Goal: Transaction & Acquisition: Purchase product/service

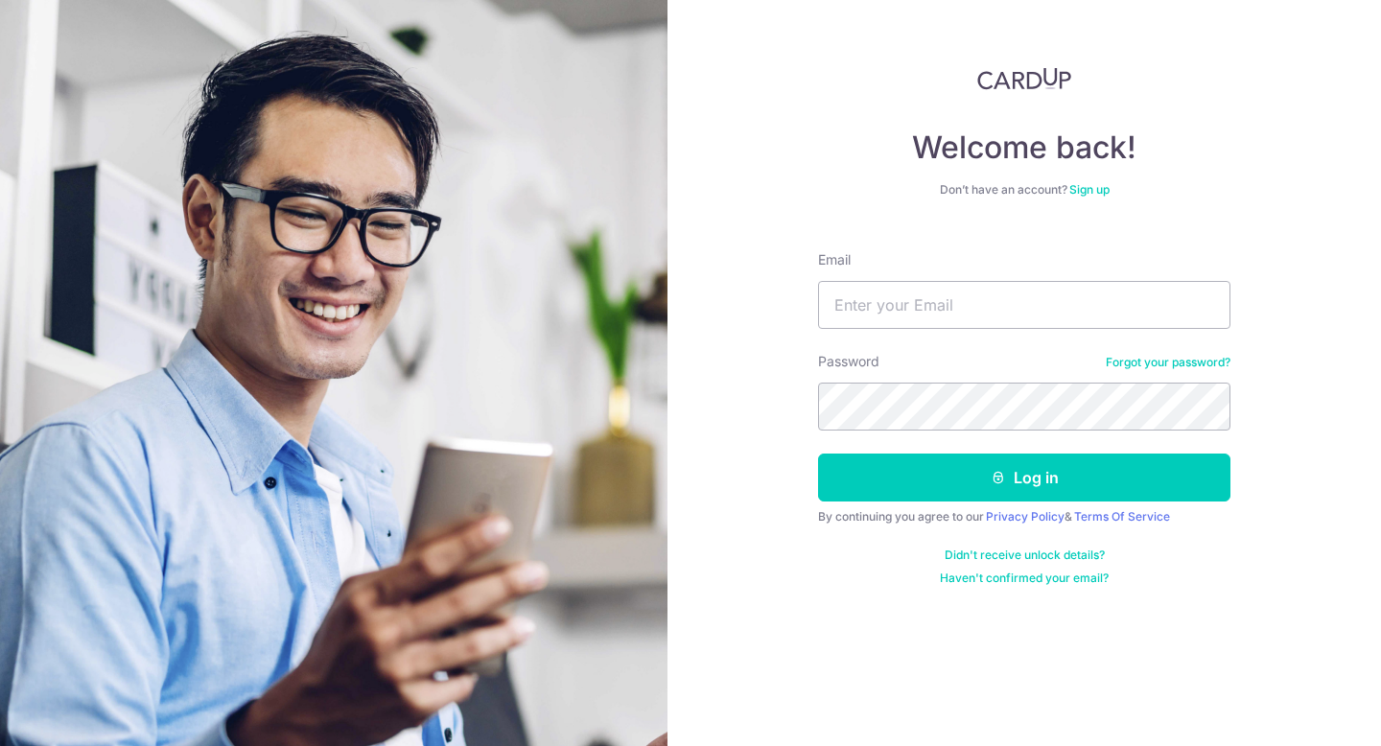
type input "flungslung@gmail.com"
click at [818, 454] on button "Log in" at bounding box center [1024, 478] width 413 height 48
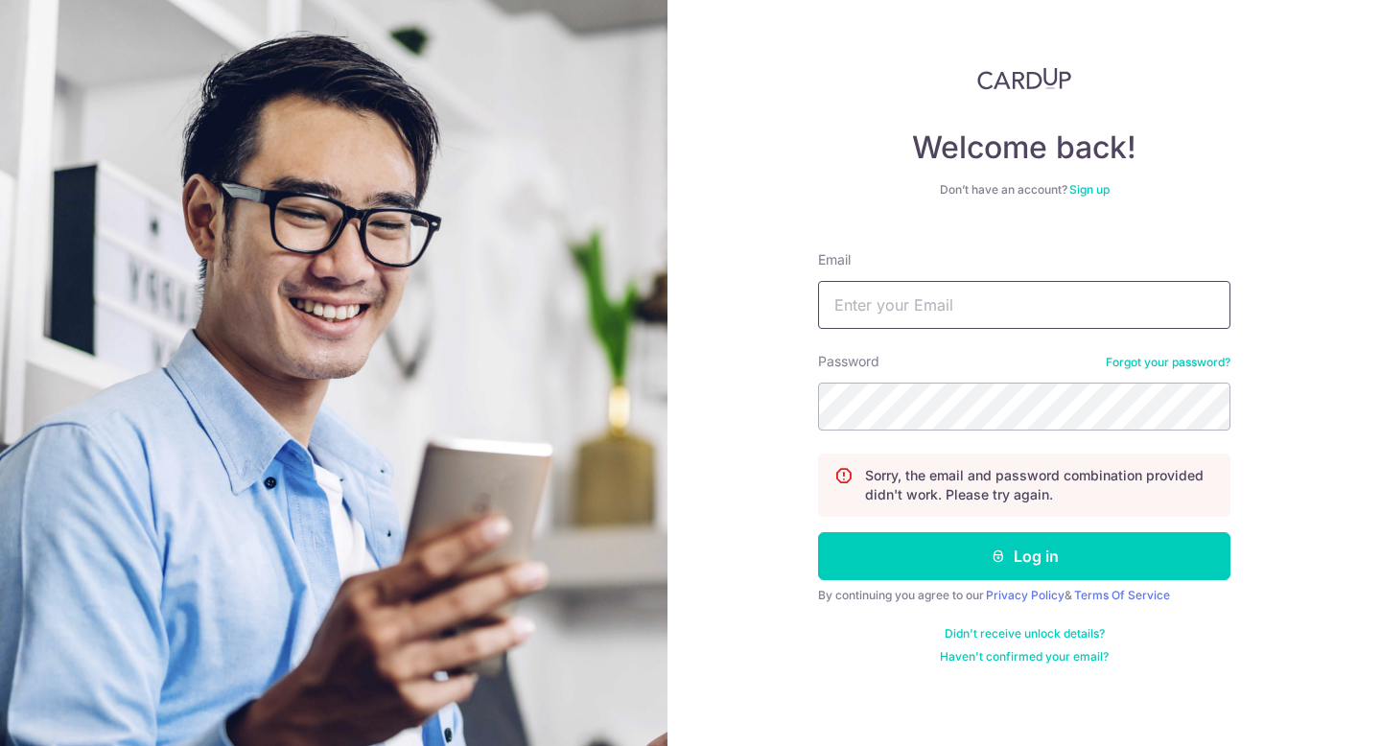
click at [933, 310] on input "Email" at bounding box center [1024, 305] width 413 height 48
type input "[EMAIL_ADDRESS][DOMAIN_NAME]"
click at [818, 532] on button "Log in" at bounding box center [1024, 556] width 413 height 48
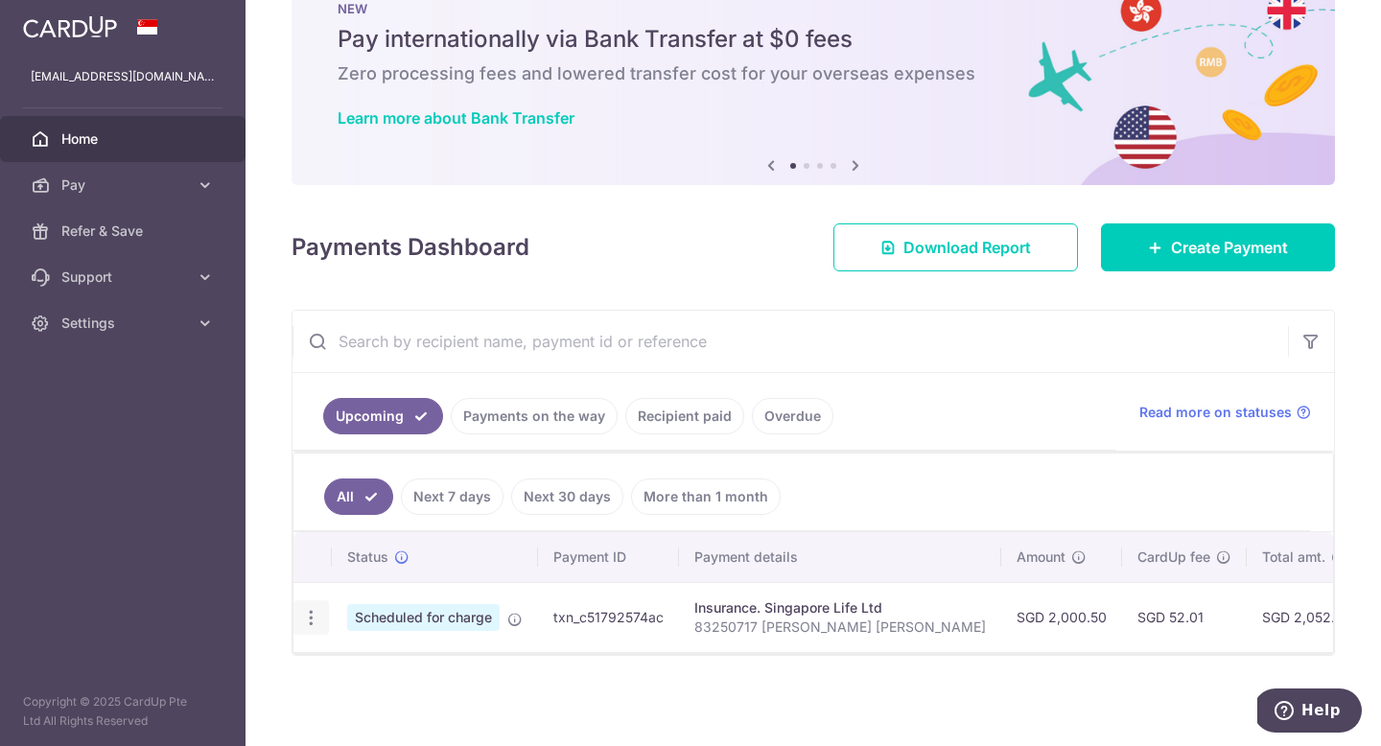
click at [307, 617] on icon "button" at bounding box center [311, 618] width 20 height 20
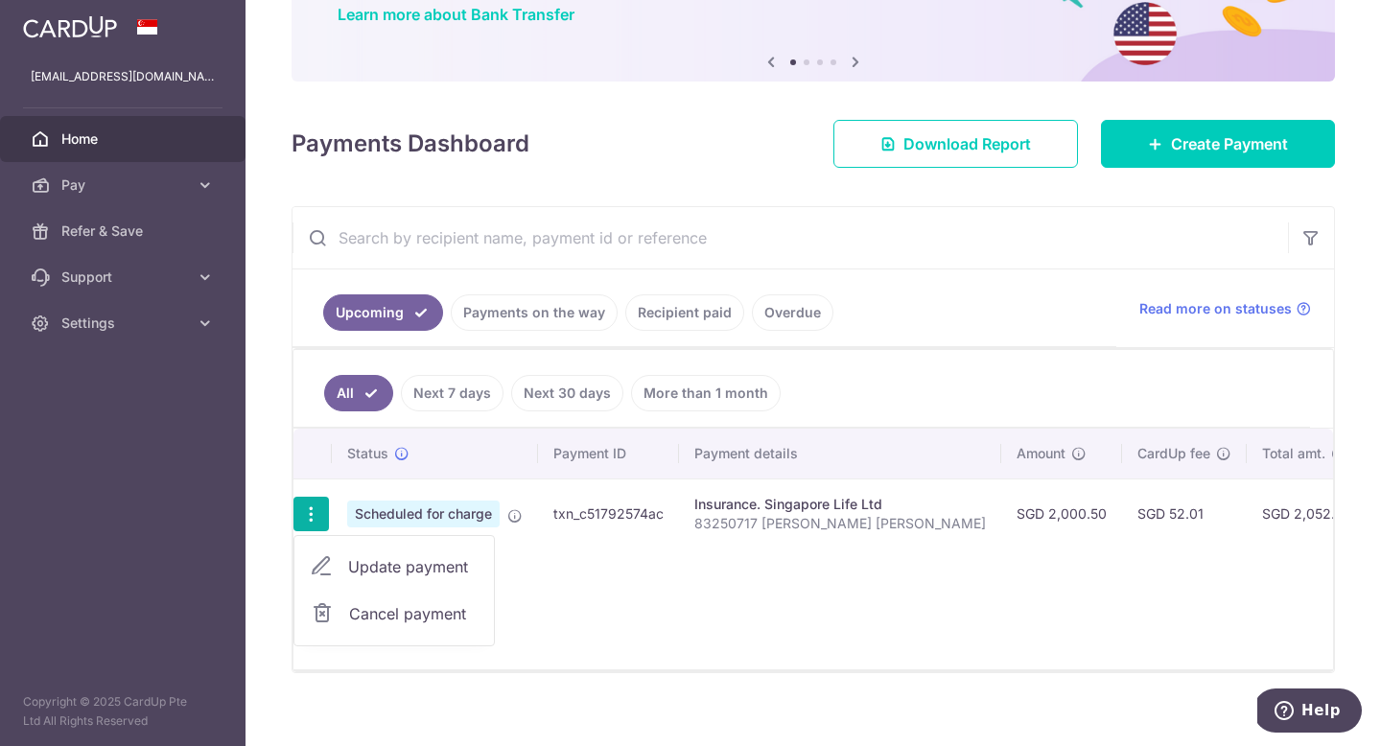
click at [921, 617] on div "Status Payment ID Payment details Amount CardUp fee Total amt. Charge date Due …" at bounding box center [814, 549] width 1040 height 241
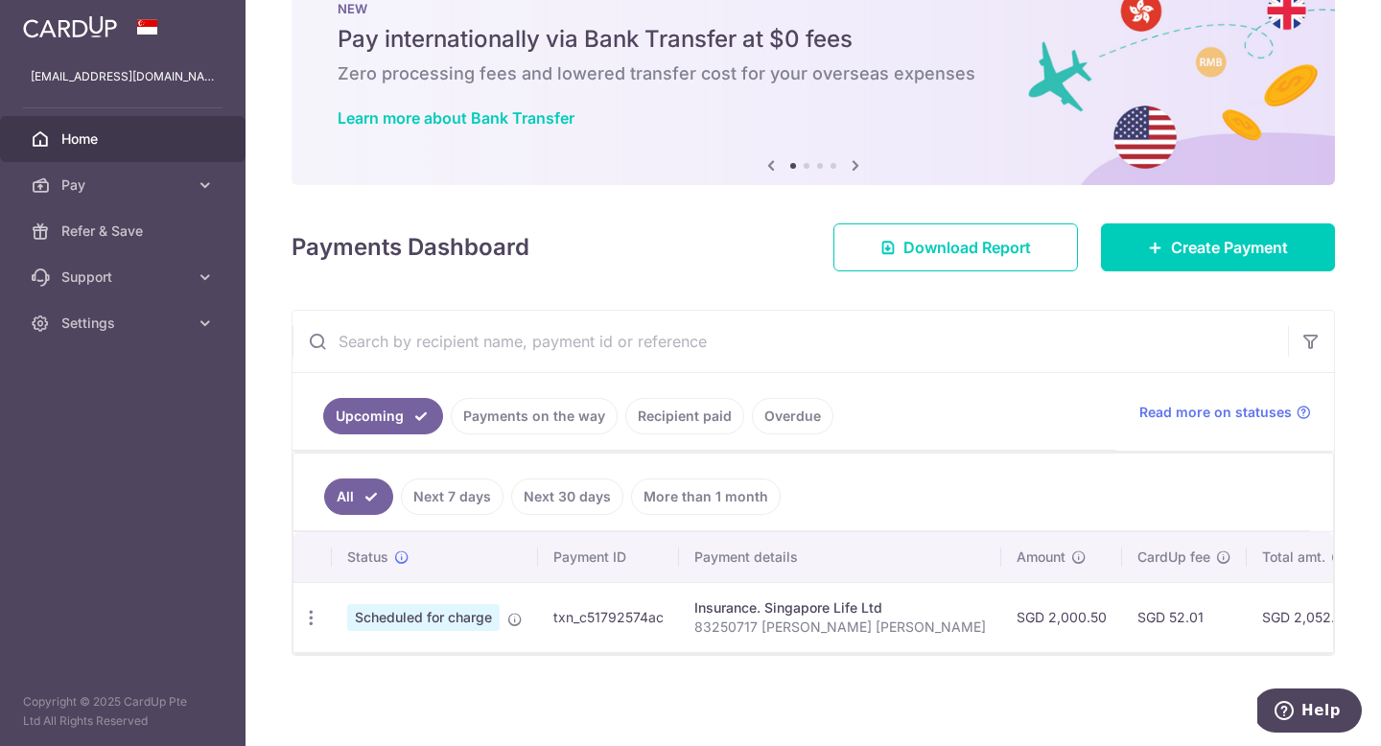
scroll to position [60, 0]
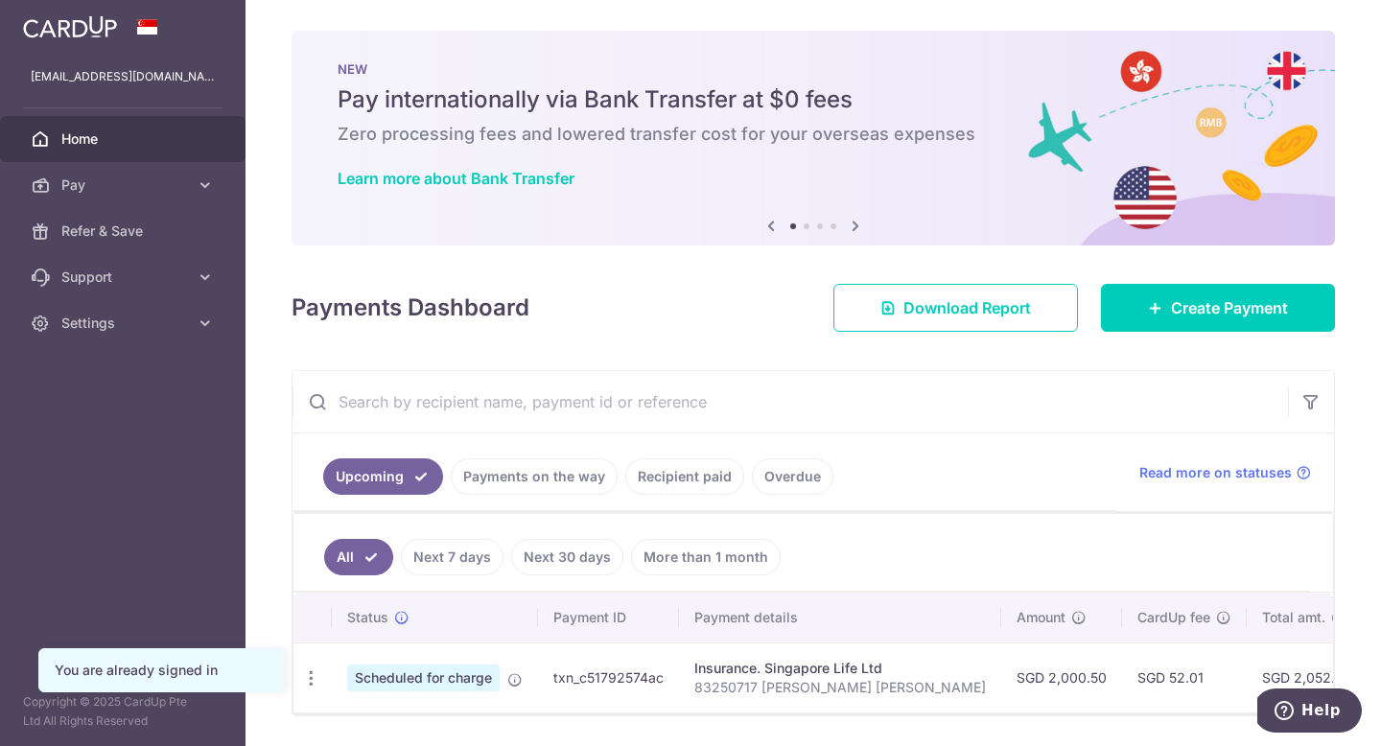
click at [1198, 45] on div "NEW Pay internationally via Bank Transfer at $0 fees Zero processing fees and l…" at bounding box center [814, 127] width 1044 height 192
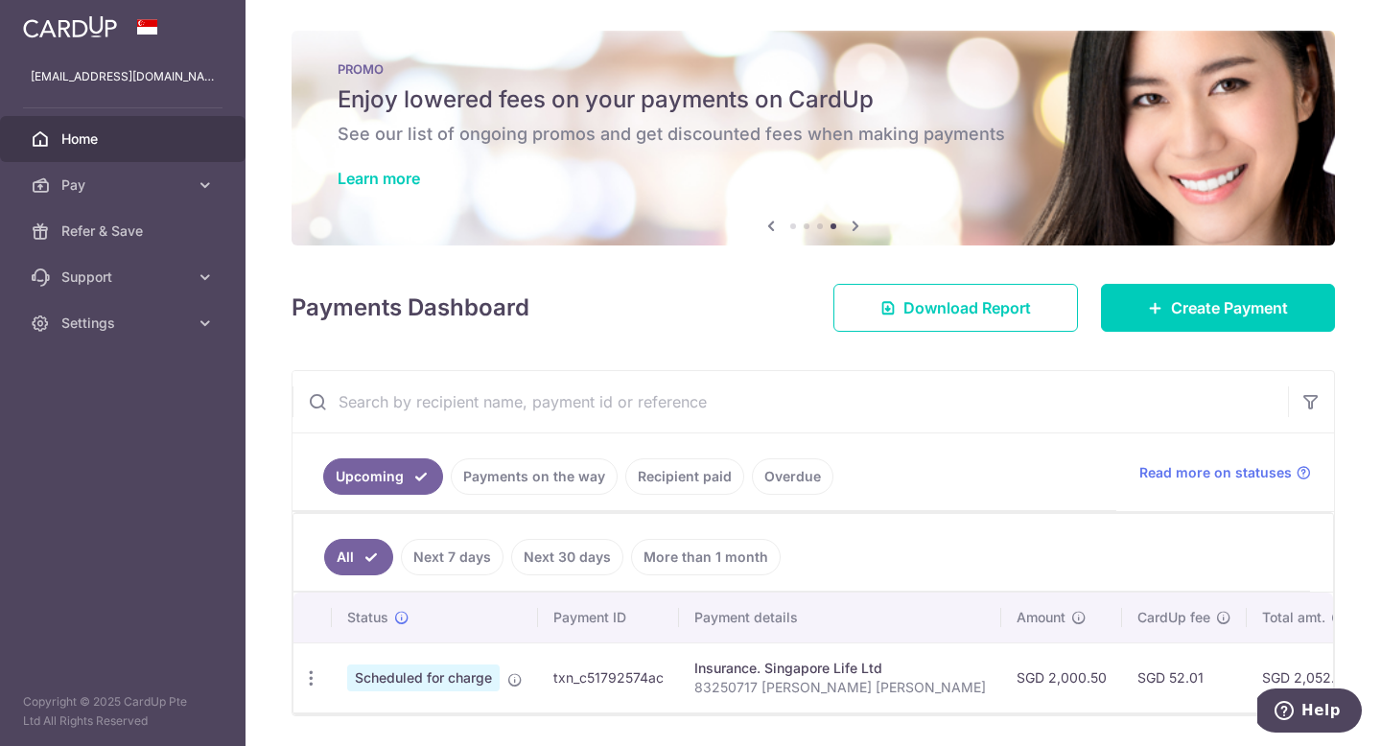
scroll to position [60, 0]
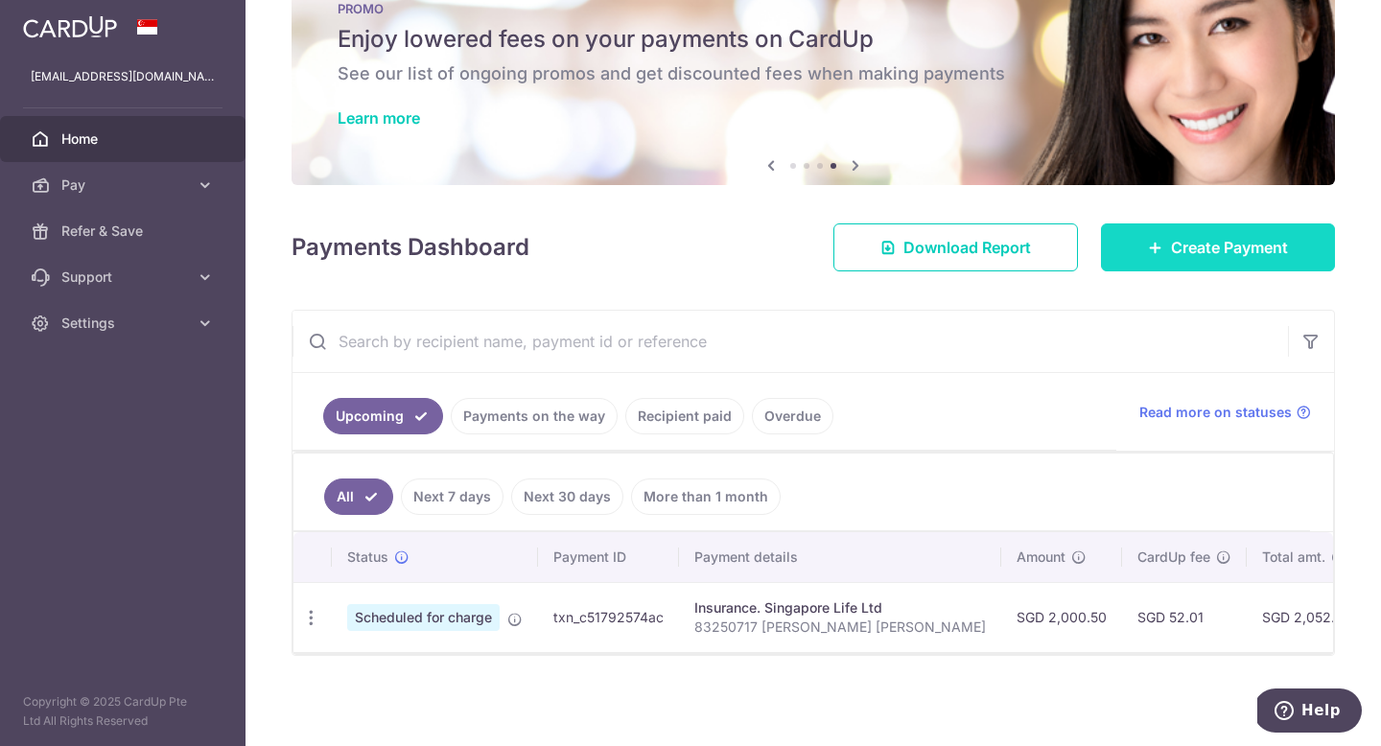
click at [1242, 238] on span "Create Payment" at bounding box center [1229, 247] width 117 height 23
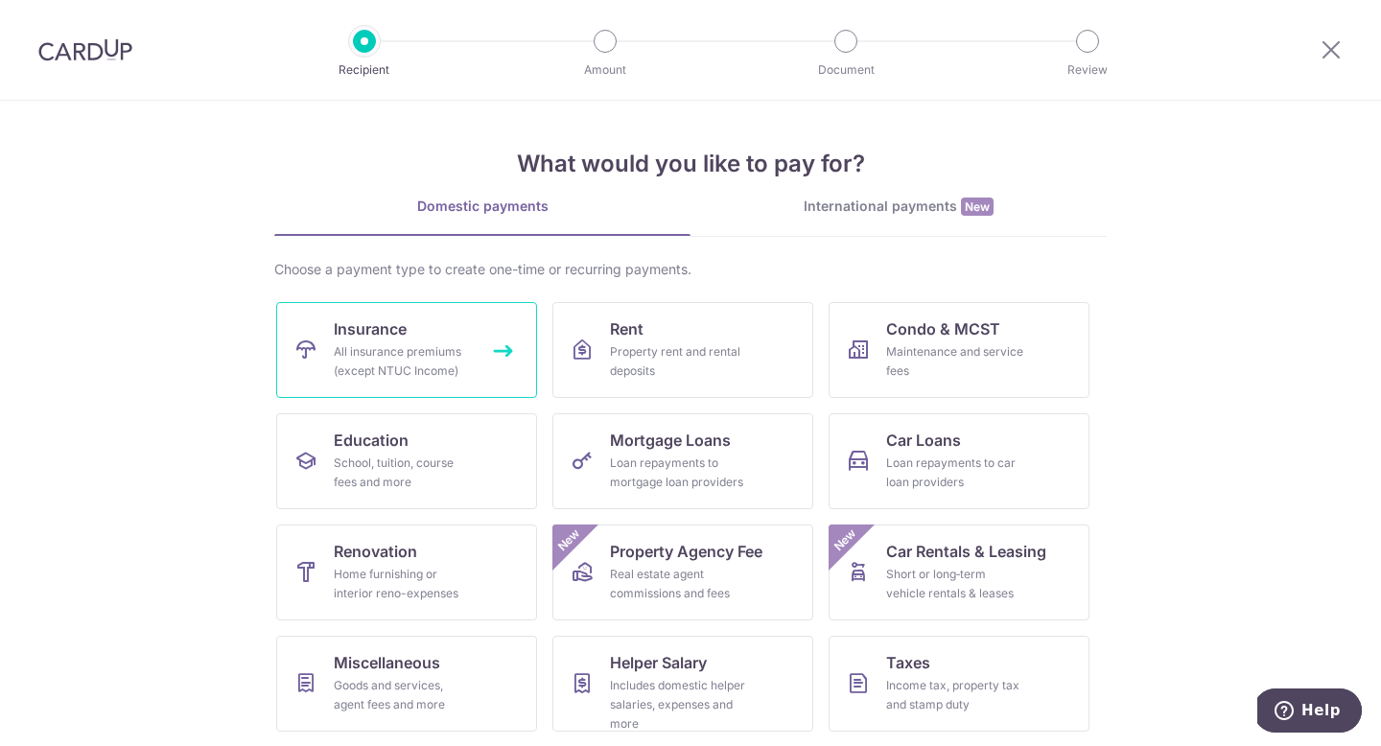
click at [451, 362] on div "All insurance premiums (except NTUC Income)" at bounding box center [403, 361] width 138 height 38
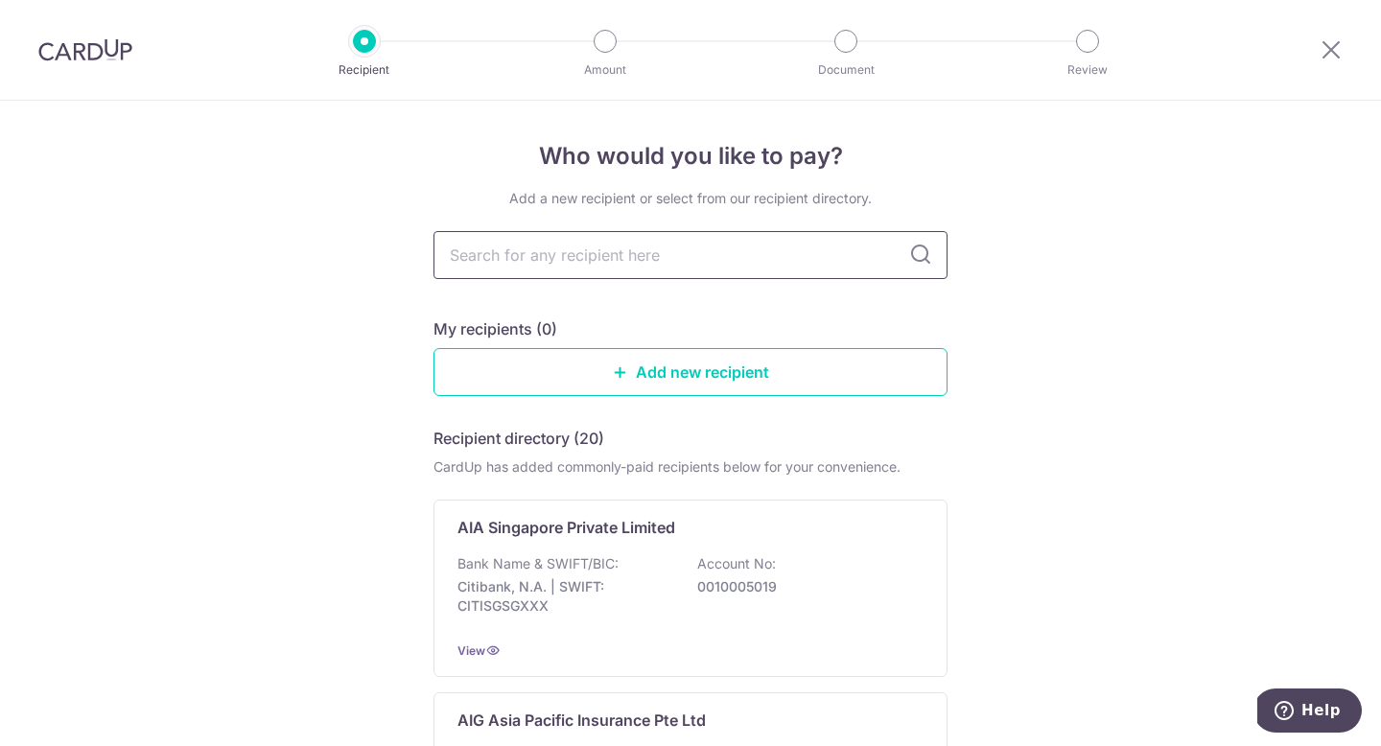
click at [736, 256] on input "text" at bounding box center [691, 255] width 514 height 48
type input "singapore life"
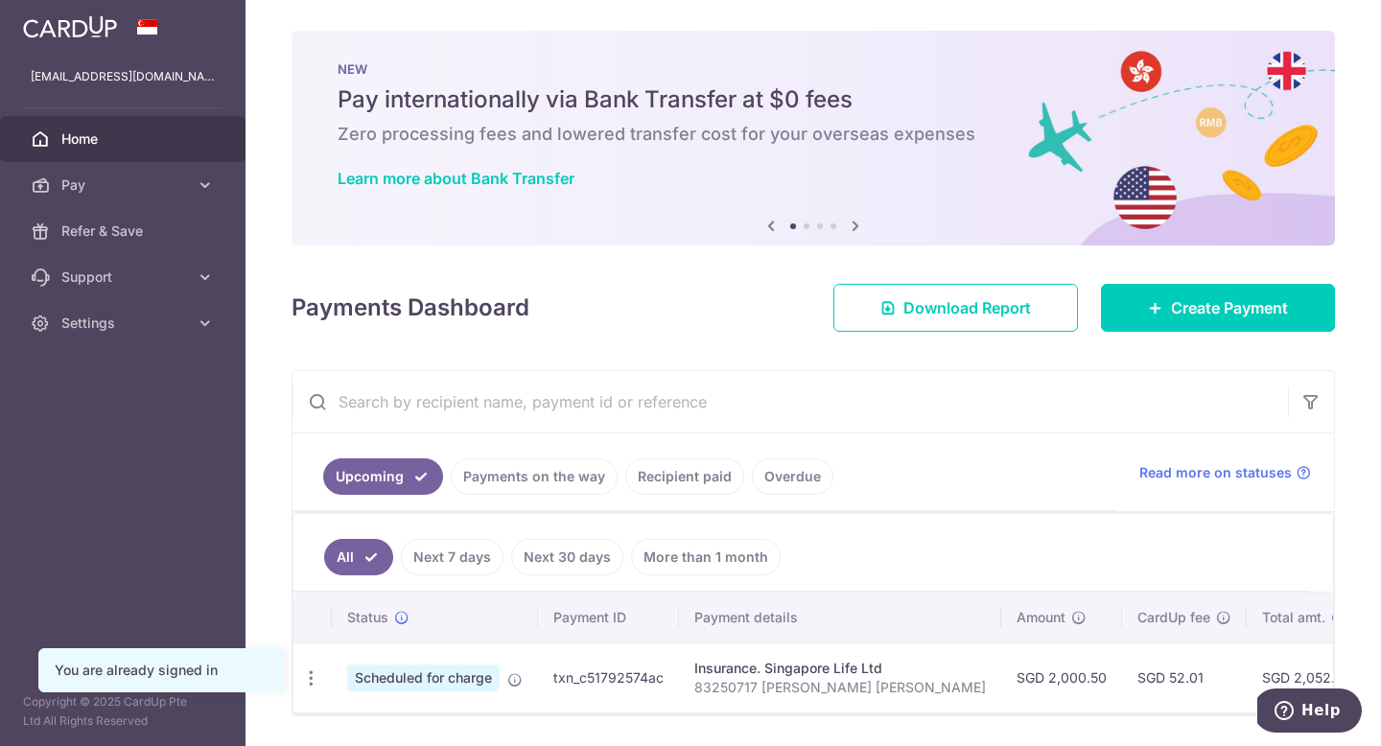
scroll to position [60, 0]
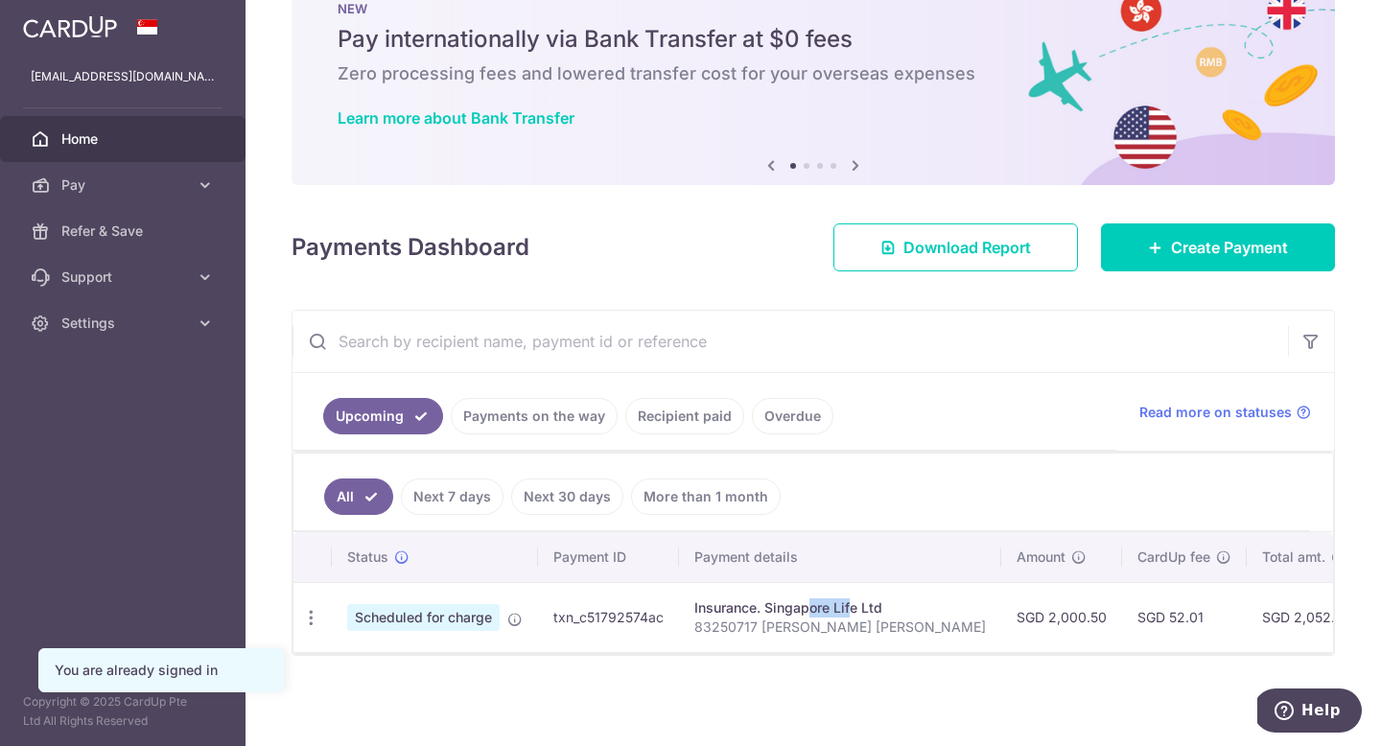
drag, startPoint x: 797, startPoint y: 609, endPoint x: 747, endPoint y: 611, distance: 49.9
click at [748, 610] on div "Insurance. Singapore Life Ltd" at bounding box center [841, 608] width 292 height 19
click at [747, 611] on div "Insurance. Singapore Life Ltd" at bounding box center [841, 608] width 292 height 19
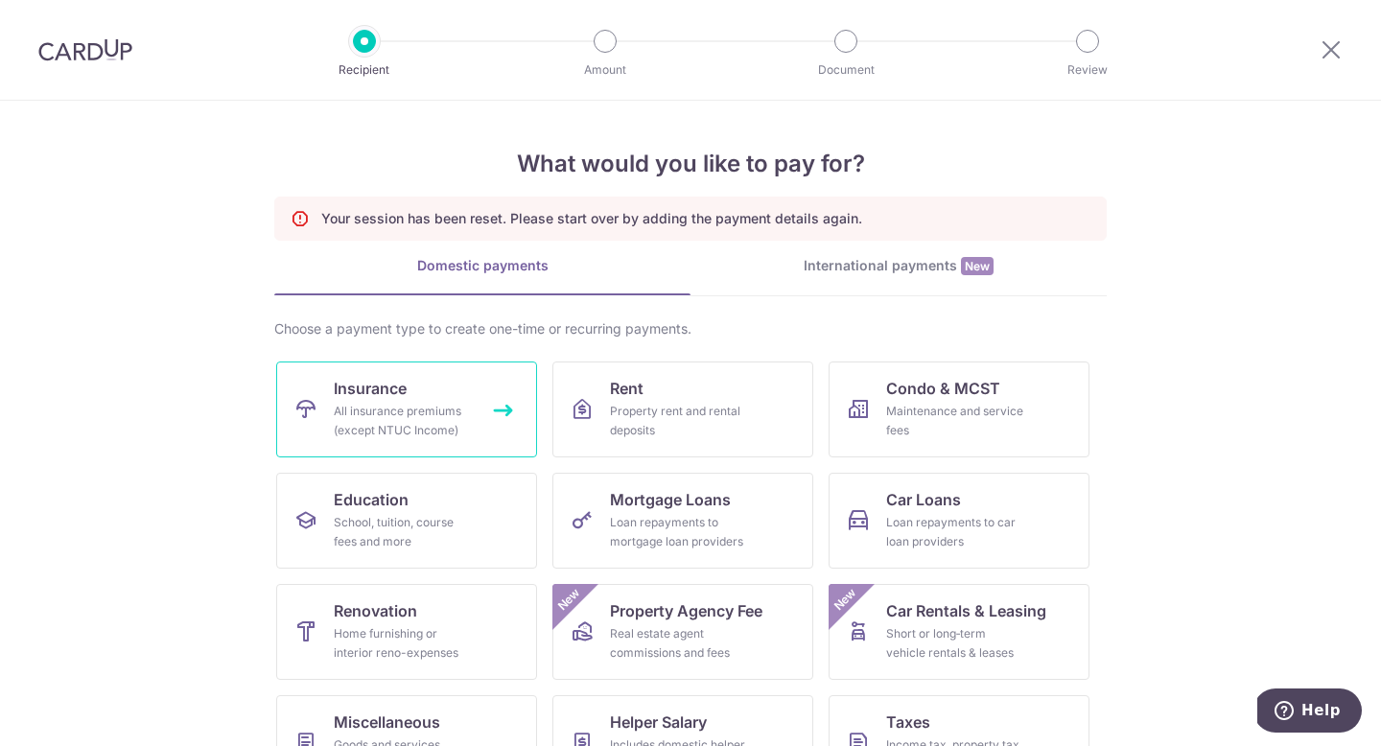
click at [381, 422] on div "All insurance premiums (except NTUC Income)" at bounding box center [403, 421] width 138 height 38
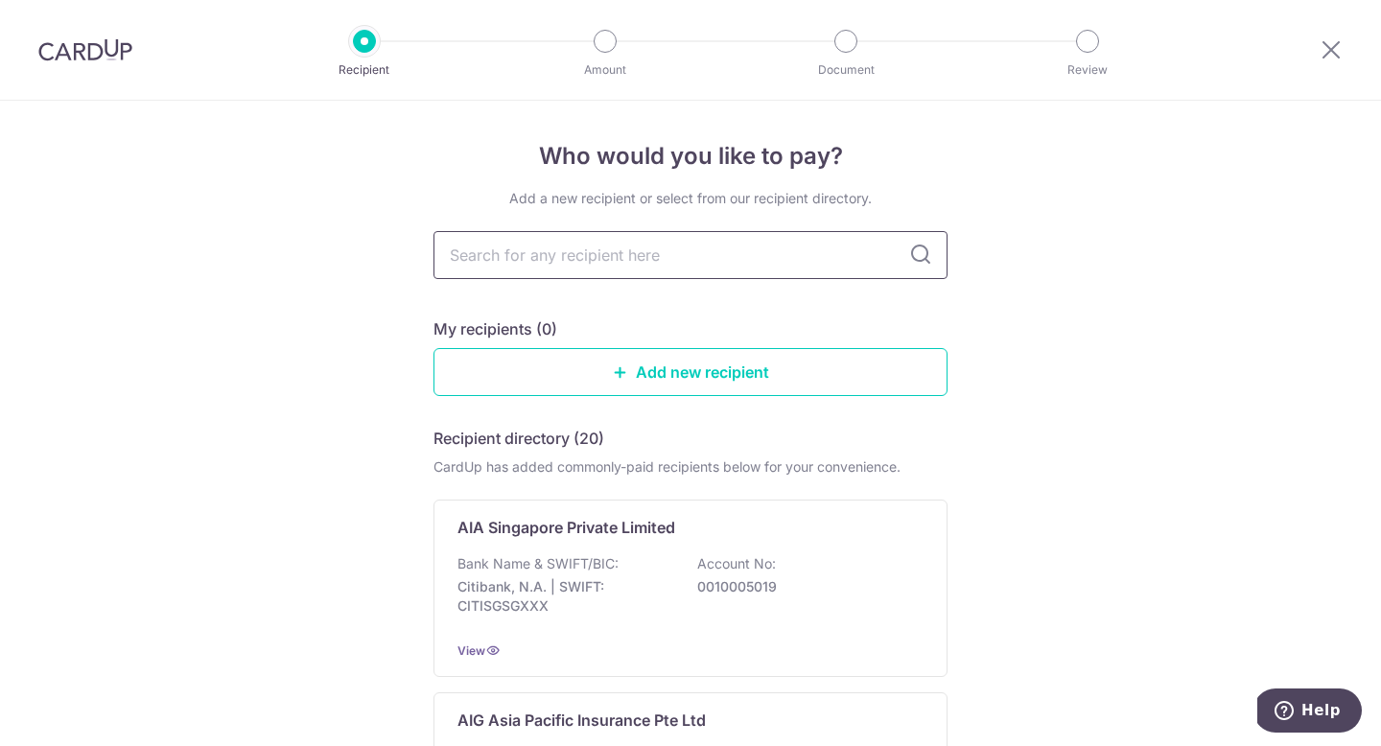
click at [685, 272] on input "text" at bounding box center [691, 255] width 514 height 48
type input "singapore life"
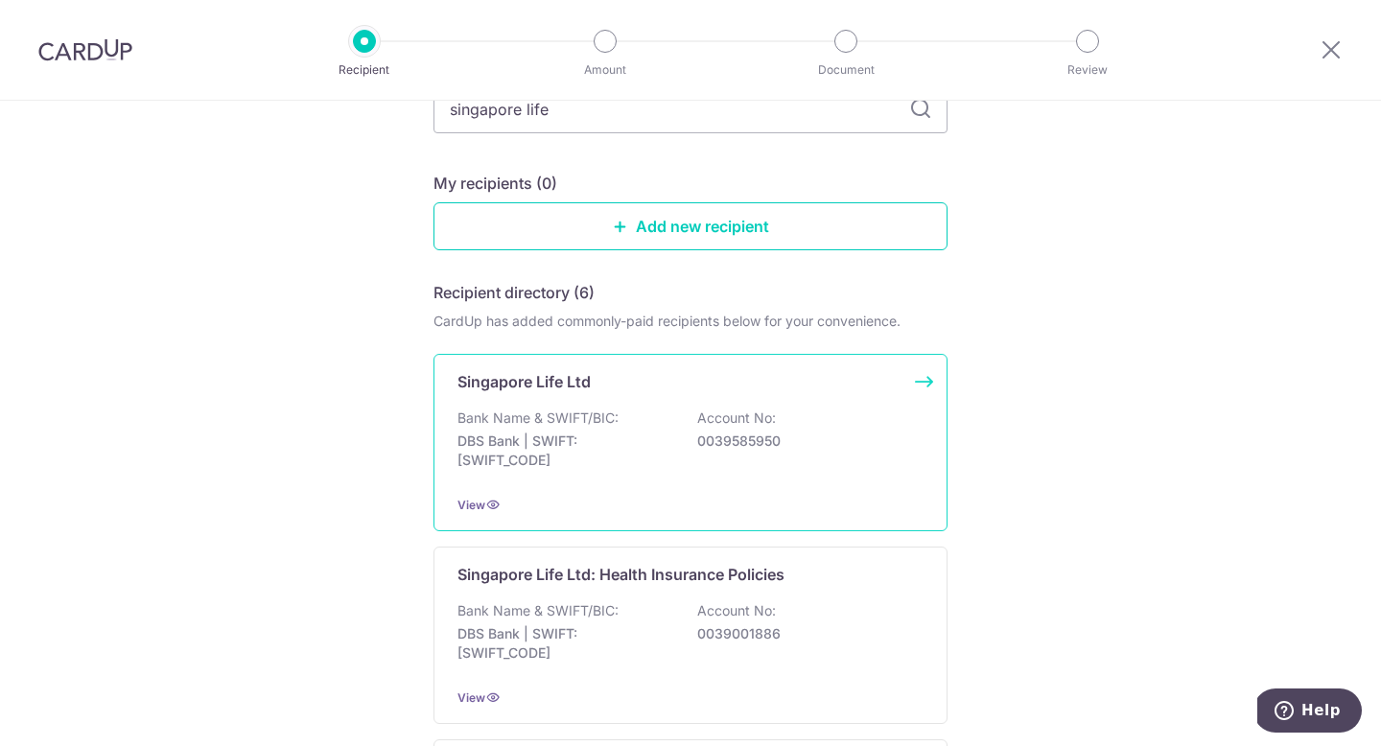
scroll to position [207, 0]
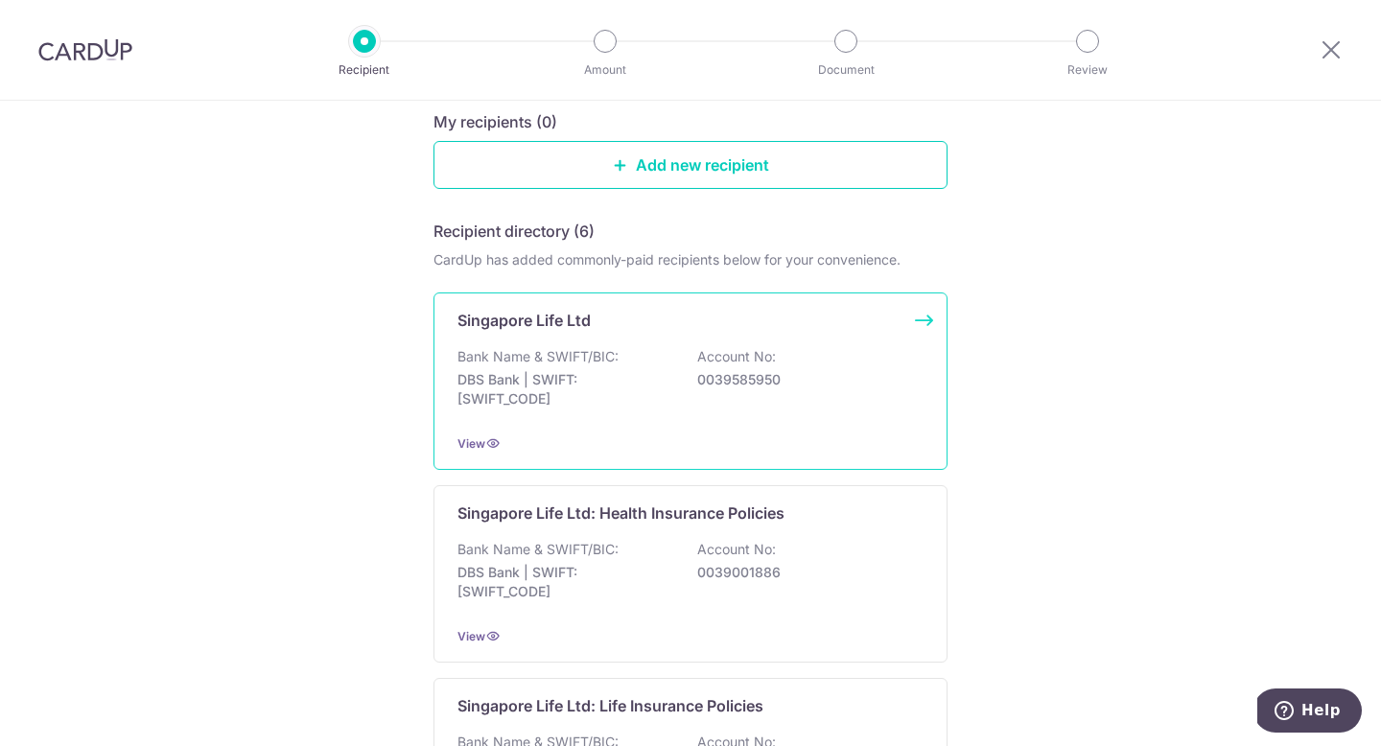
click at [716, 385] on p "0039585950" at bounding box center [804, 379] width 215 height 19
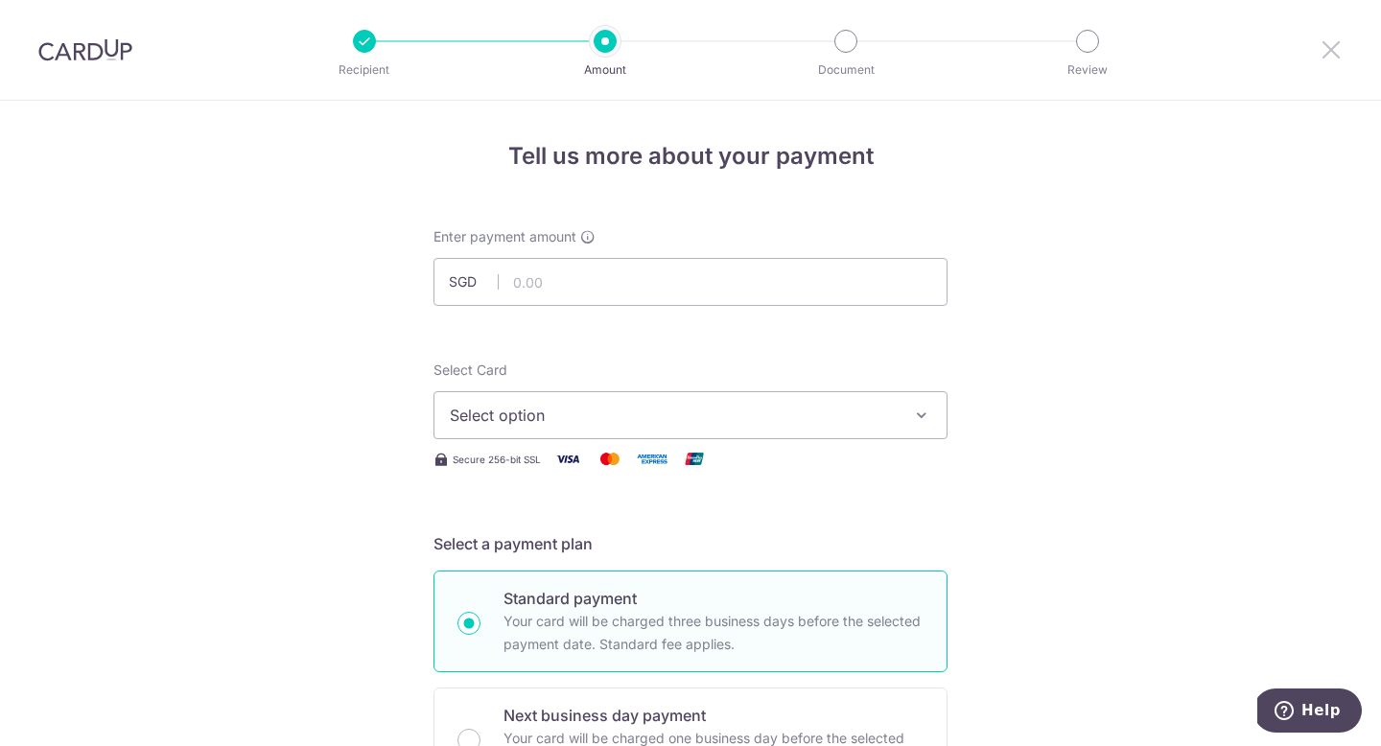
click at [1335, 50] on icon at bounding box center [1331, 49] width 23 height 24
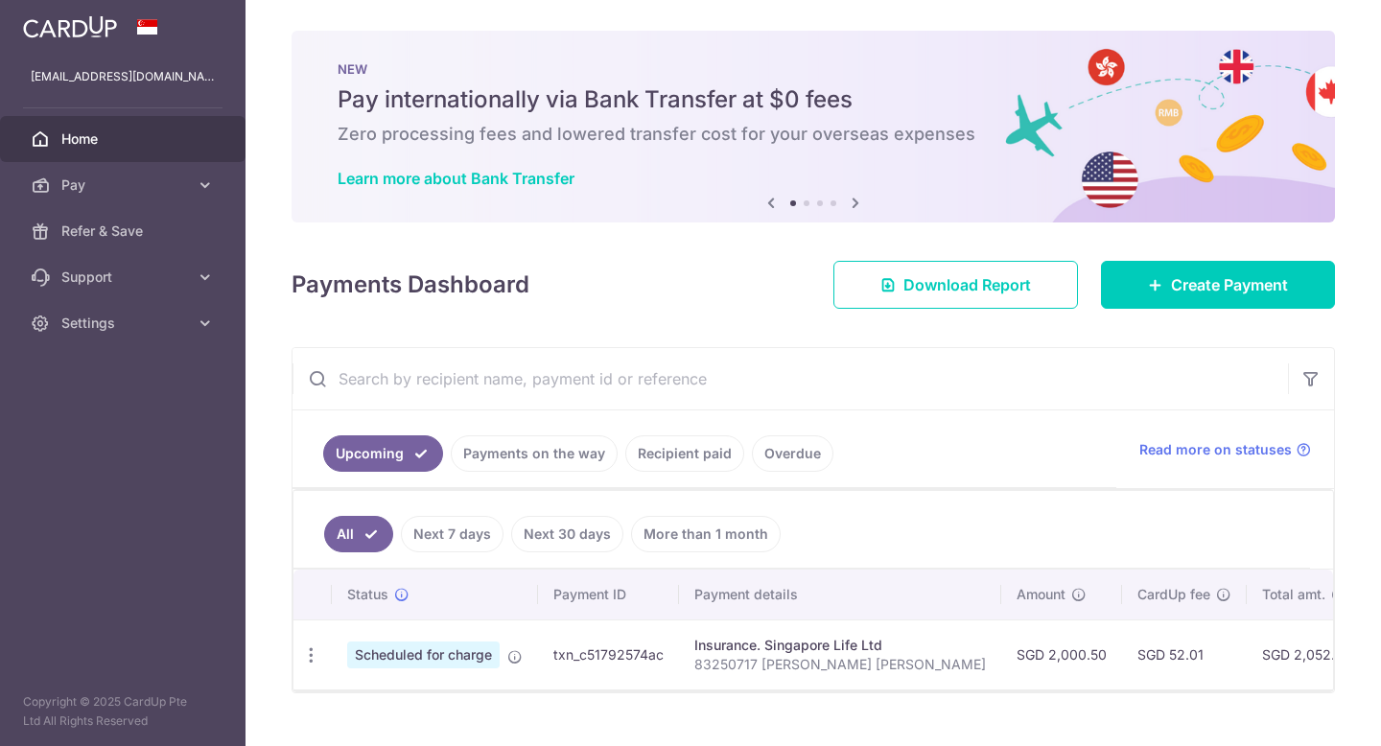
click at [1209, 13] on div "× Pause Schedule Pause all future payments in this series Pause just this one p…" at bounding box center [814, 373] width 1136 height 746
